Goal: Find specific page/section: Find specific page/section

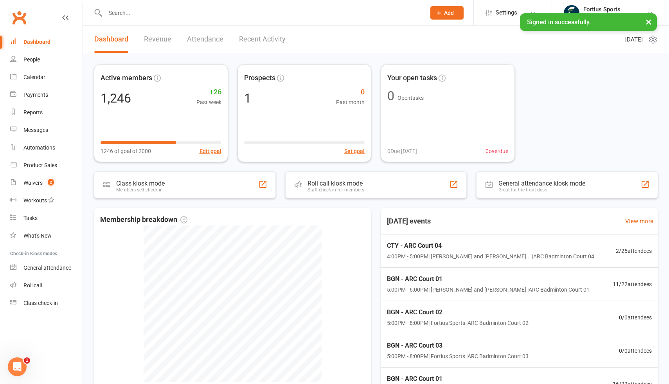
click at [182, 16] on input "text" at bounding box center [261, 12] width 317 height 11
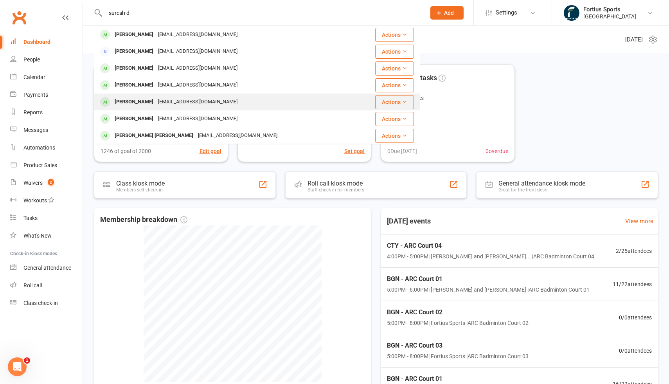
type input "suresh d"
click at [177, 105] on div "[EMAIL_ADDRESS][DOMAIN_NAME]" at bounding box center [198, 101] width 84 height 11
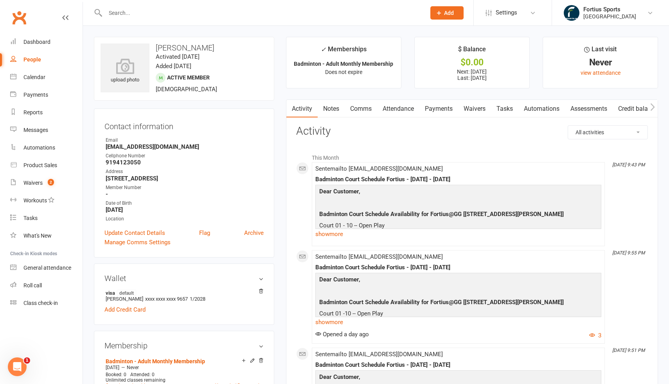
click at [439, 108] on link "Payments" at bounding box center [439, 109] width 39 height 18
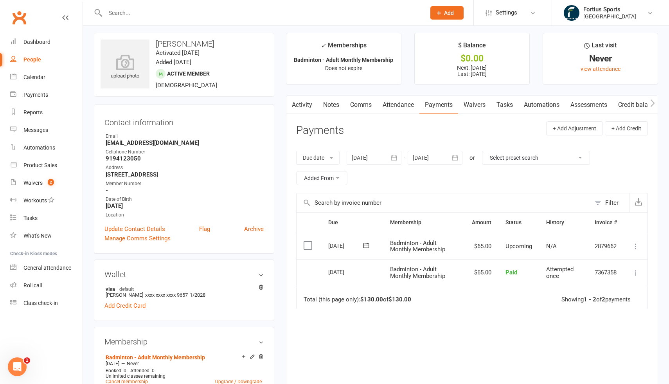
scroll to position [4, 0]
click at [194, 43] on h3 "[PERSON_NAME]" at bounding box center [184, 44] width 167 height 9
drag, startPoint x: 157, startPoint y: 44, endPoint x: 224, endPoint y: 43, distance: 67.7
click at [224, 43] on h3 "[PERSON_NAME]" at bounding box center [184, 44] width 167 height 9
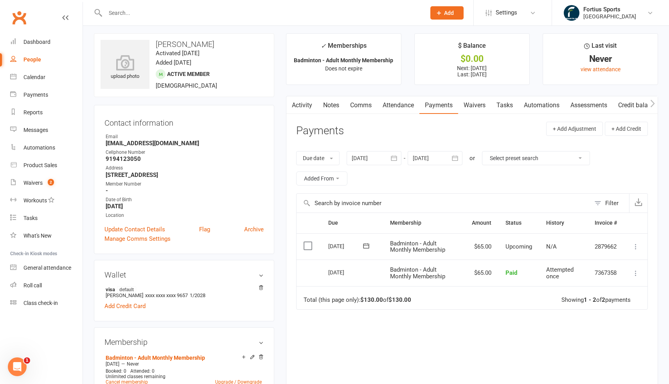
copy h3 "[PERSON_NAME]"
